Goal: Information Seeking & Learning: Learn about a topic

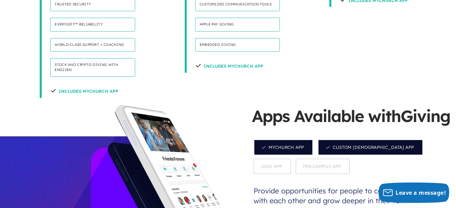
scroll to position [578, 0]
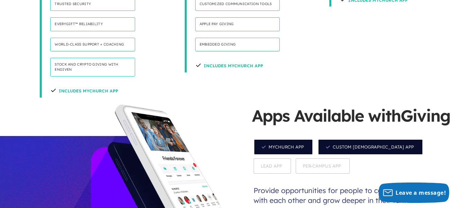
click at [327, 139] on span "Custom [DEMOGRAPHIC_DATA] App" at bounding box center [370, 147] width 105 height 16
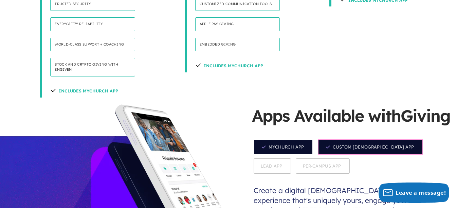
click at [295, 139] on span "MyChurch App" at bounding box center [283, 147] width 59 height 16
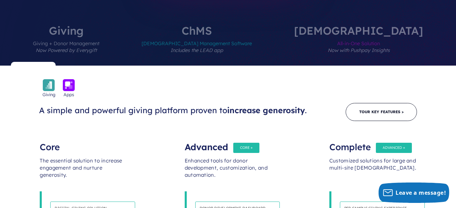
scroll to position [288, 0]
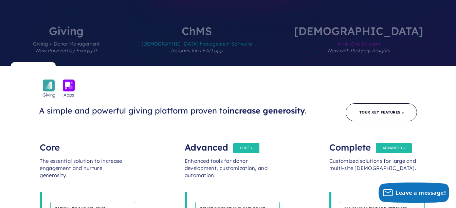
click at [369, 151] on div "Customized solutions for large and multi-site [DEMOGRAPHIC_DATA]." at bounding box center [373, 171] width 87 height 41
click at [355, 137] on div "Complete" at bounding box center [373, 144] width 87 height 14
click at [385, 137] on div "Complete" at bounding box center [373, 144] width 87 height 14
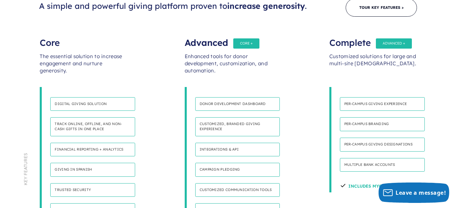
scroll to position [393, 0]
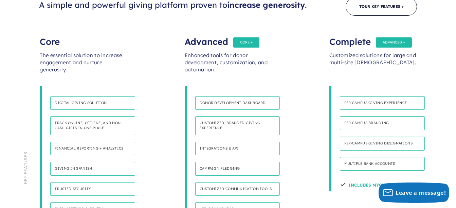
click at [369, 96] on h4 "Per-Campus giving experience" at bounding box center [382, 103] width 85 height 14
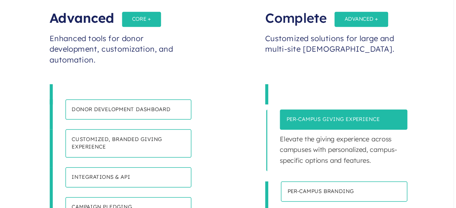
click at [396, 151] on h4 "Per-campus branding" at bounding box center [382, 158] width 85 height 14
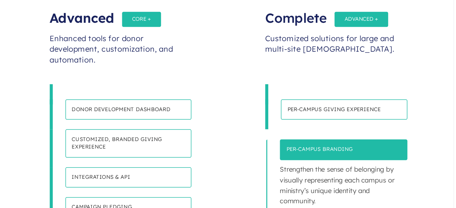
click at [393, 178] on h4 "Per-campus giving designations" at bounding box center [382, 185] width 85 height 14
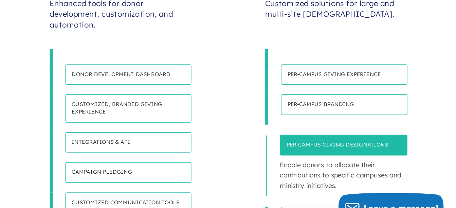
click at [392, 192] on h4 "Multiple bank accounts" at bounding box center [382, 199] width 85 height 14
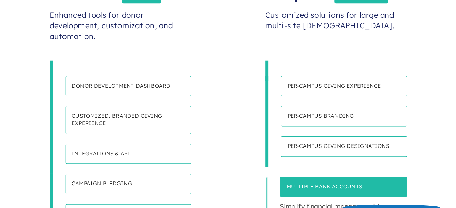
click at [386, 164] on h4 "Multiple bank accounts" at bounding box center [383, 171] width 86 height 14
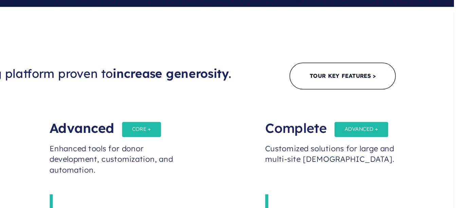
scroll to position [348, 0]
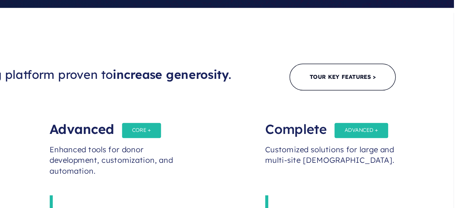
click at [384, 91] on div "Customized solutions for large and multi-site [DEMOGRAPHIC_DATA]." at bounding box center [373, 111] width 87 height 41
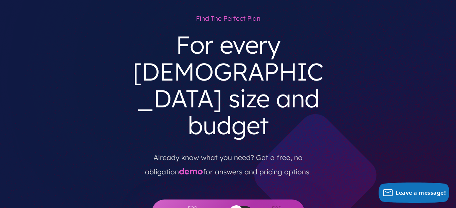
scroll to position [41, 0]
